Goal: Task Accomplishment & Management: Use online tool/utility

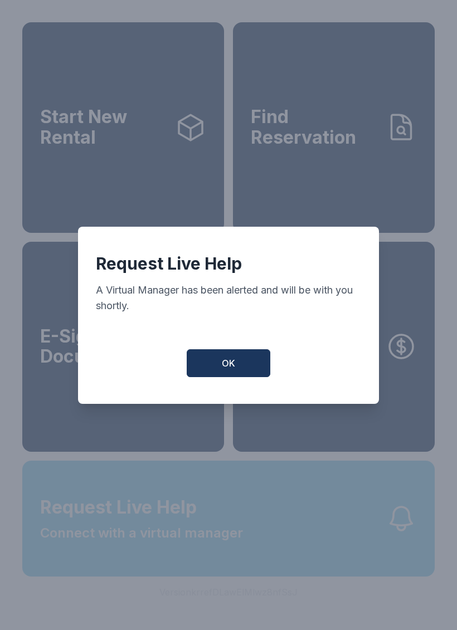
click at [254, 370] on button "OK" at bounding box center [229, 363] width 84 height 28
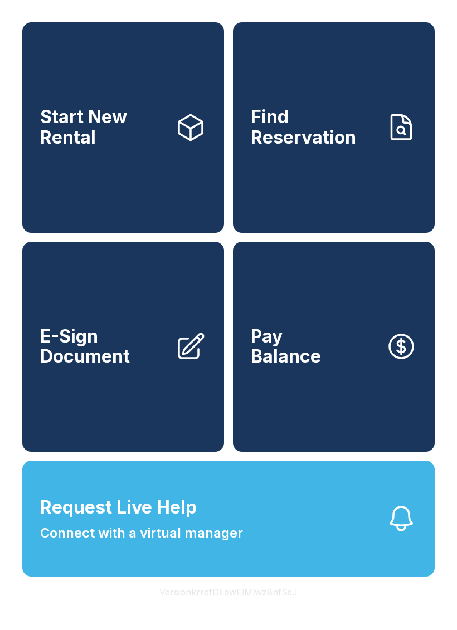
click at [354, 564] on button "Request Live Help Connect with a virtual manager" at bounding box center [228, 519] width 412 height 116
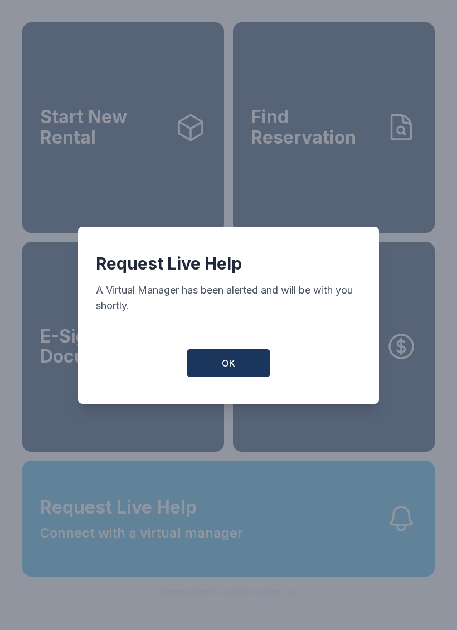
click at [247, 374] on button "OK" at bounding box center [229, 363] width 84 height 28
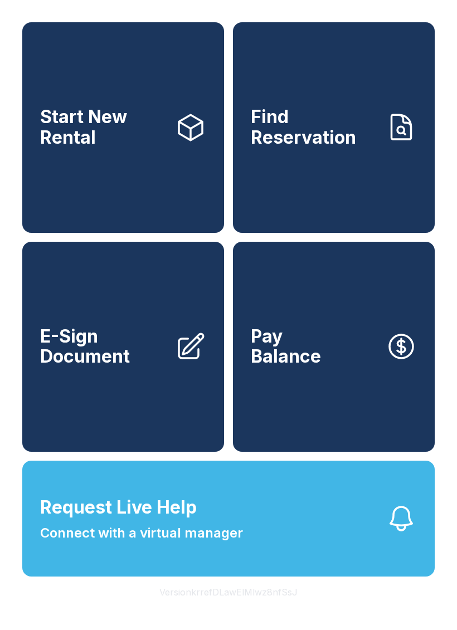
click at [111, 367] on span "E-Sign Document" at bounding box center [103, 347] width 126 height 41
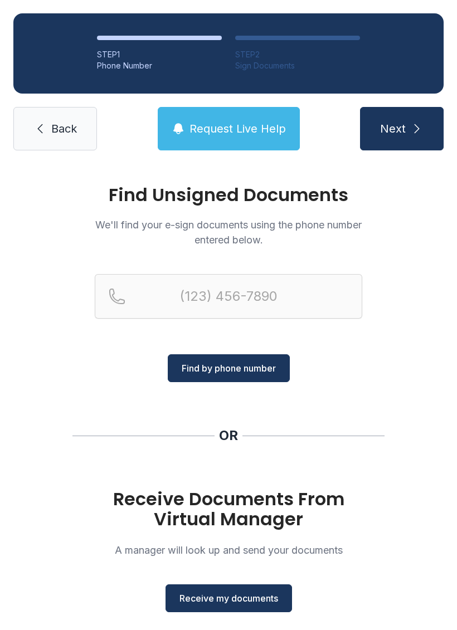
click at [218, 601] on span "Receive my documents" at bounding box center [228, 598] width 99 height 13
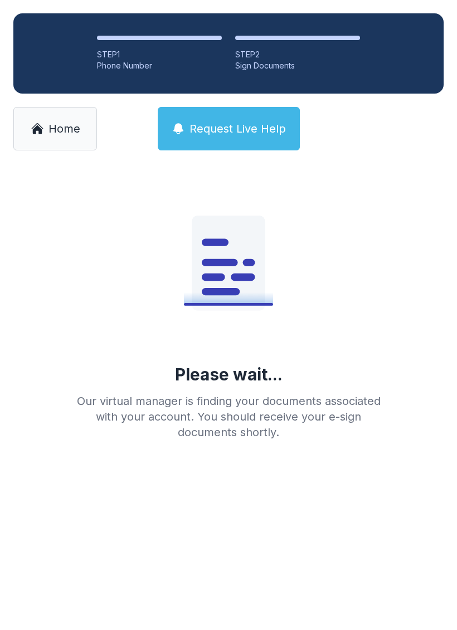
click at [50, 134] on span "Home" at bounding box center [64, 129] width 32 height 16
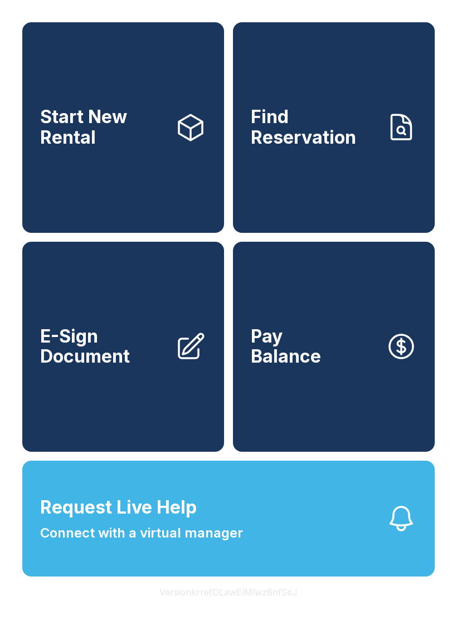
click at [111, 398] on link "E-Sign Document" at bounding box center [123, 347] width 202 height 211
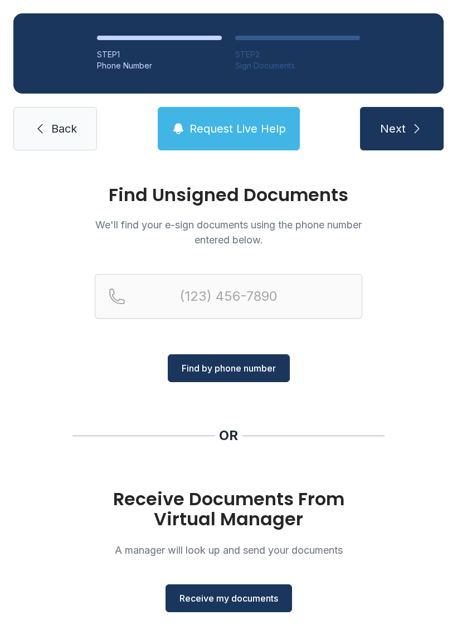
click at [47, 123] on link "Back" at bounding box center [55, 128] width 84 height 43
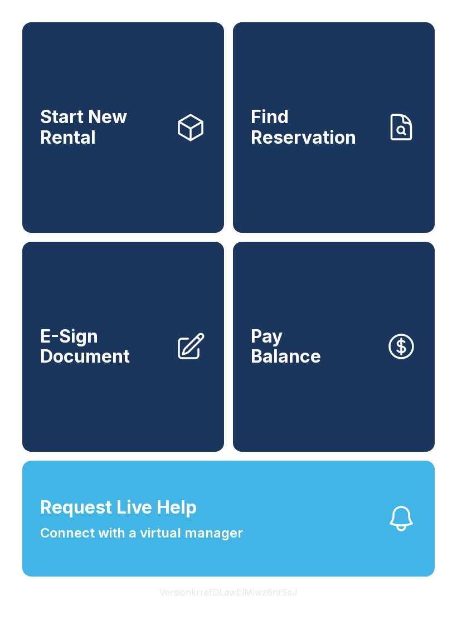
click at [104, 353] on span "E-Sign Document" at bounding box center [103, 347] width 126 height 41
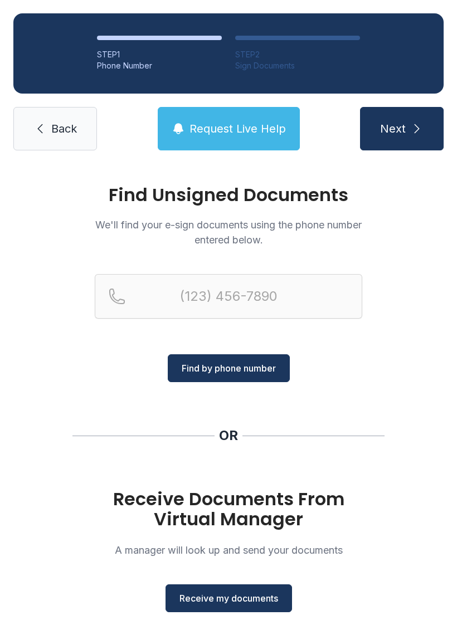
click at [218, 601] on span "Receive my documents" at bounding box center [228, 598] width 99 height 13
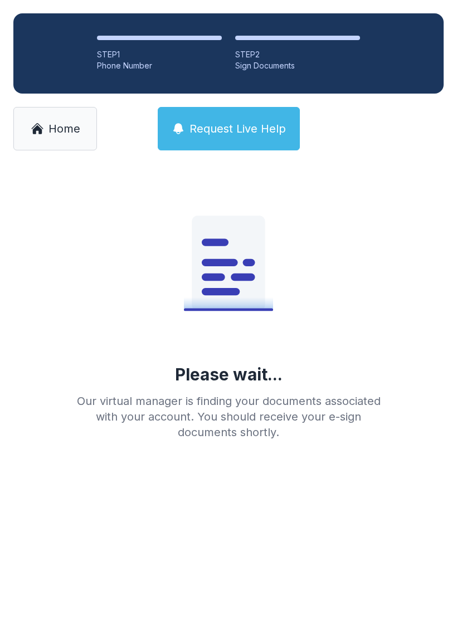
click at [50, 135] on span "Home" at bounding box center [64, 129] width 32 height 16
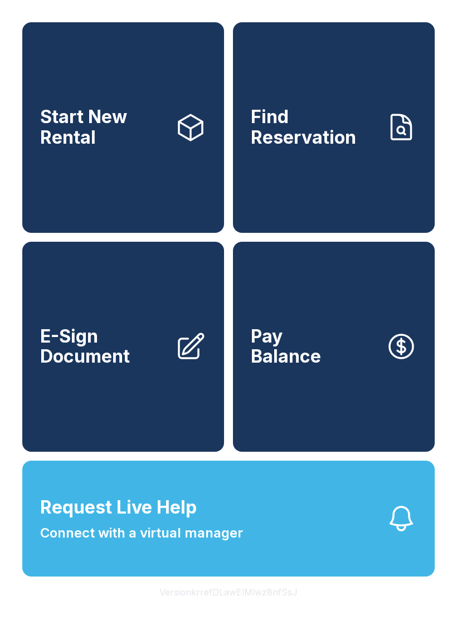
click at [119, 398] on link "E-Sign Document" at bounding box center [123, 347] width 202 height 211
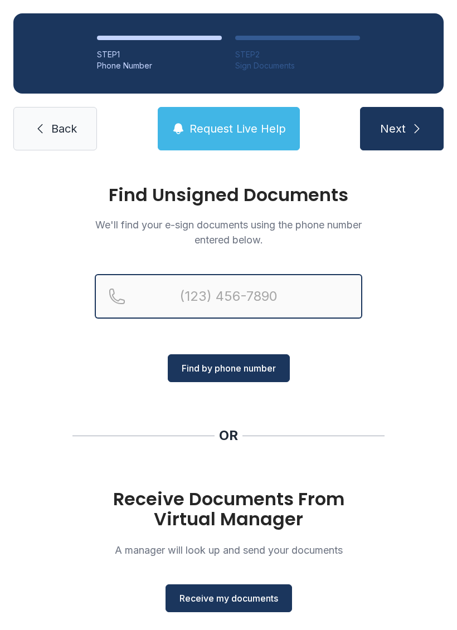
click at [191, 291] on input "Reservation phone number" at bounding box center [228, 296] width 267 height 45
type input "[PHONE_NUMBER]"
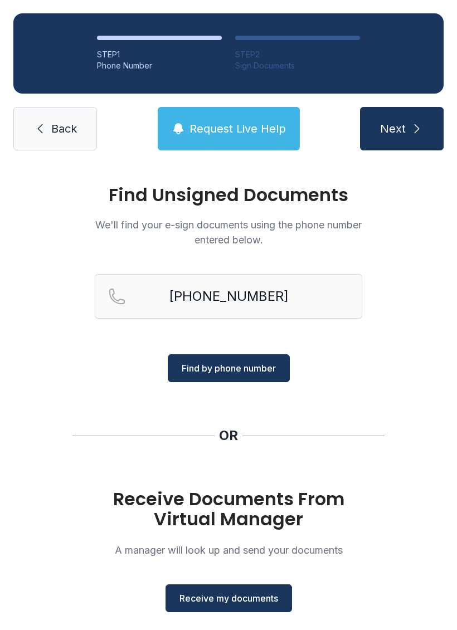
click at [252, 359] on button "Find by phone number" at bounding box center [229, 368] width 122 height 28
click at [209, 369] on span "Find by phone number" at bounding box center [229, 368] width 94 height 13
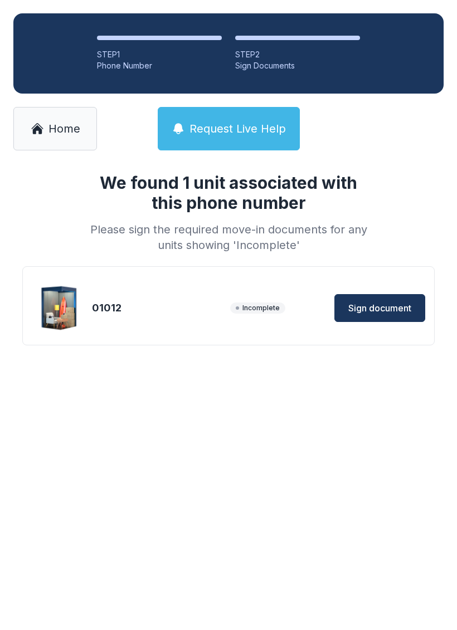
click at [381, 306] on span "Sign document" at bounding box center [379, 307] width 63 height 13
